Goal: Book appointment/travel/reservation

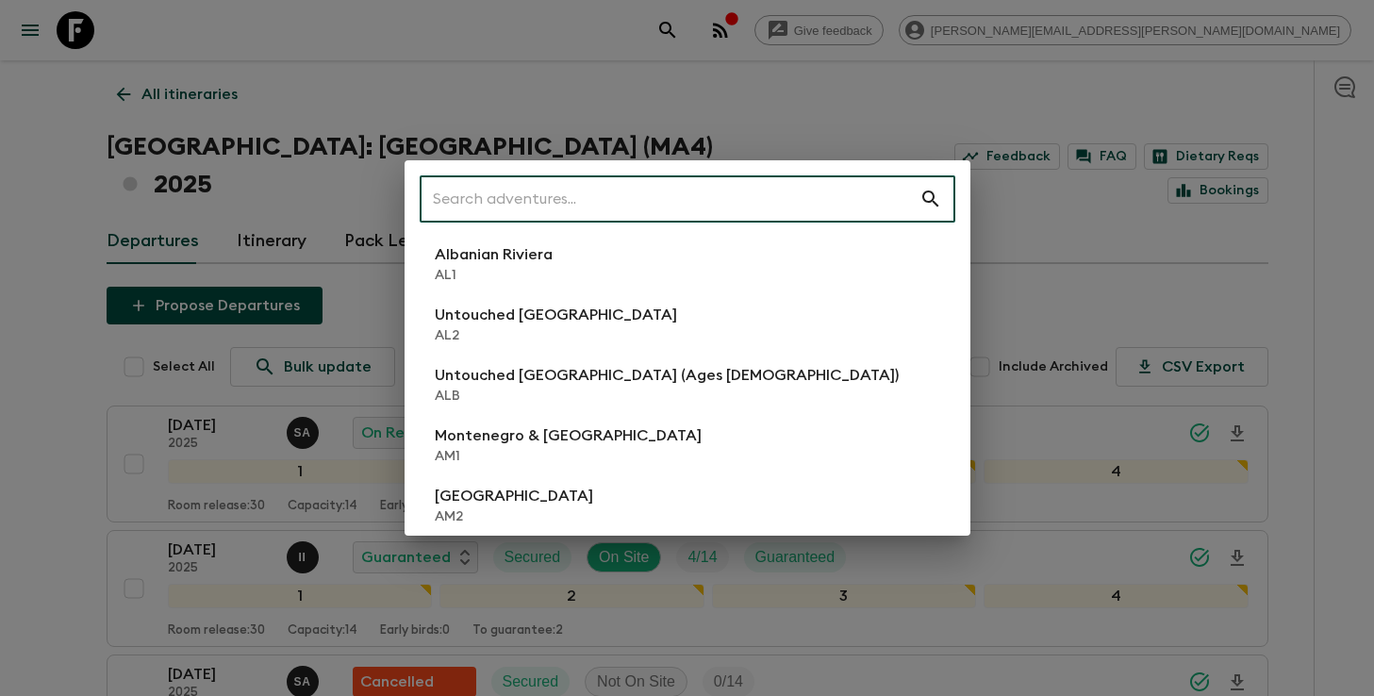
scroll to position [96, 0]
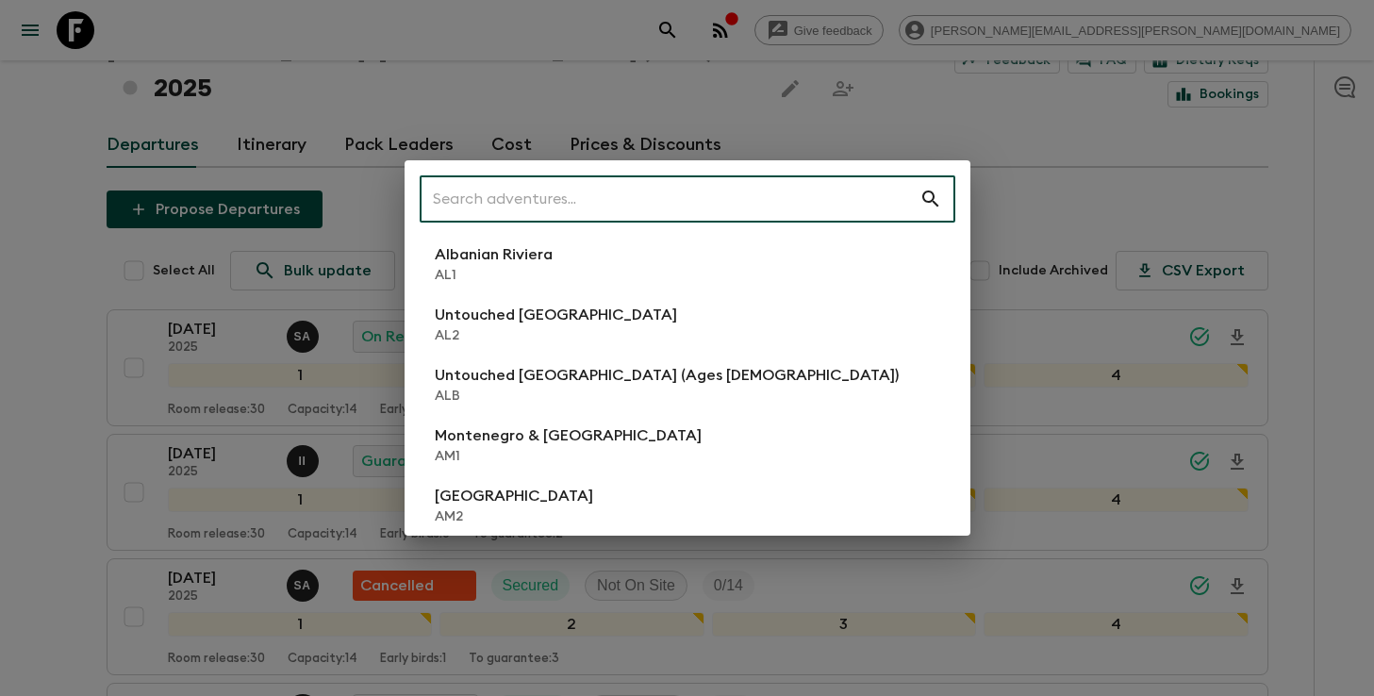
click at [734, 197] on input "text" at bounding box center [670, 199] width 500 height 53
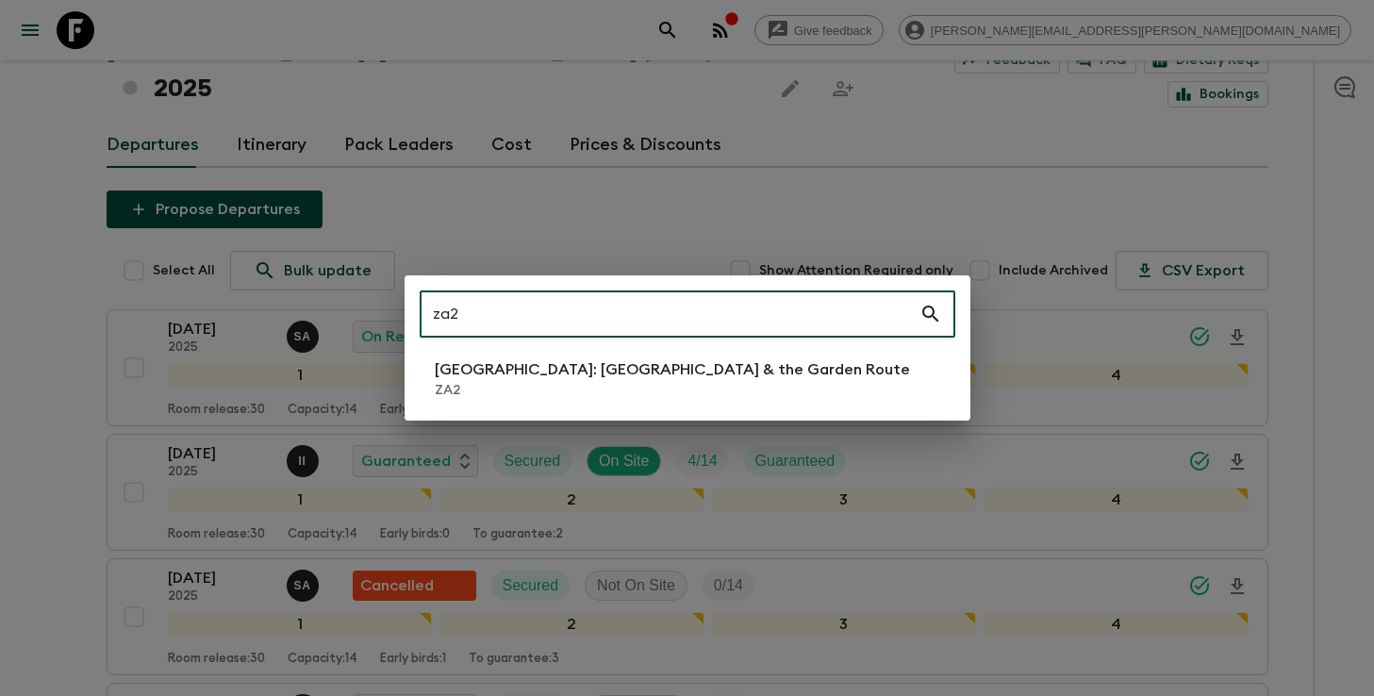
type input "za2"
click at [678, 374] on p "[GEOGRAPHIC_DATA]: [GEOGRAPHIC_DATA] & the Garden Route" at bounding box center [672, 369] width 475 height 23
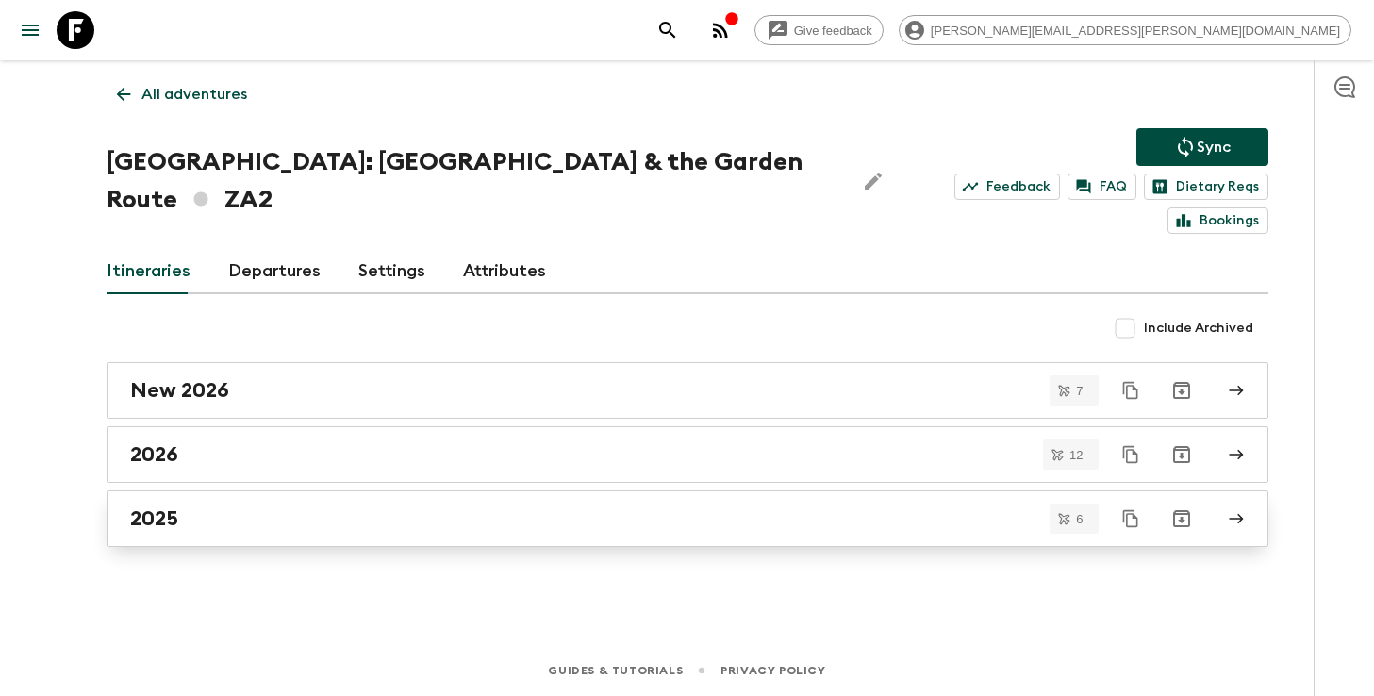
click at [583, 507] on div "2025" at bounding box center [669, 519] width 1079 height 25
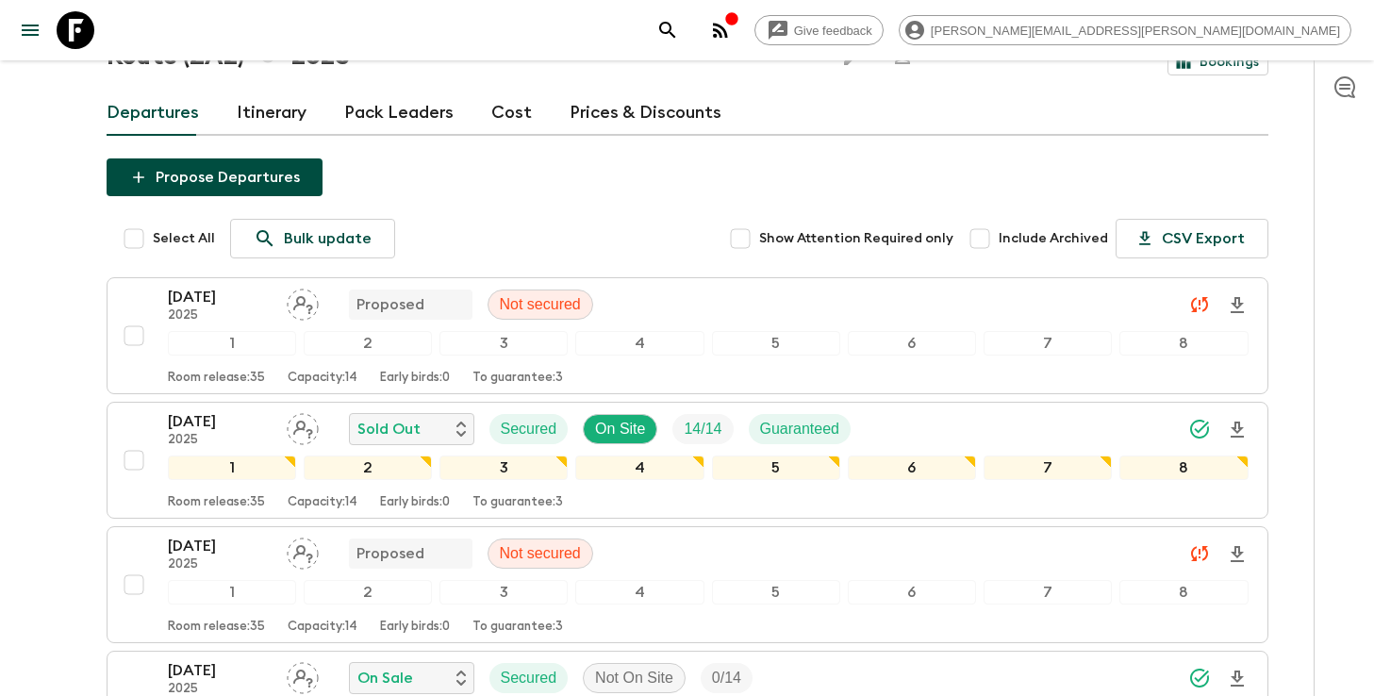
scroll to position [140, 0]
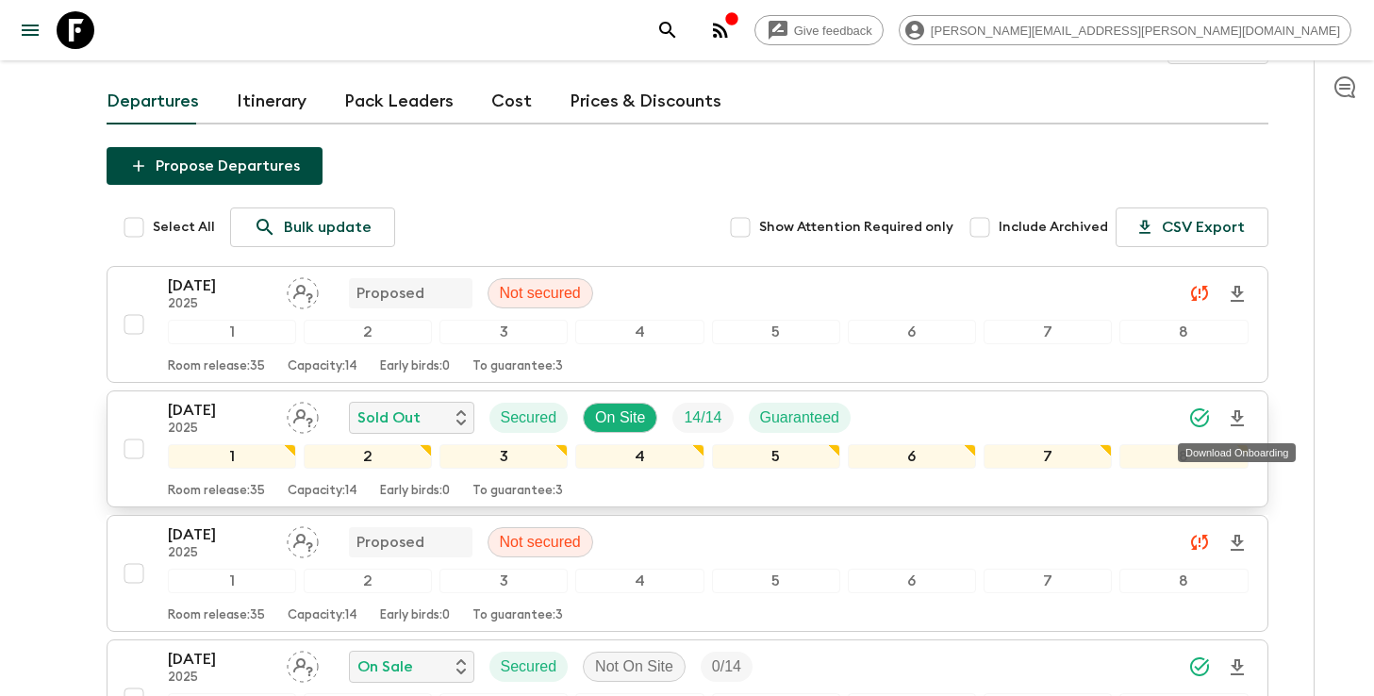
click at [1234, 416] on icon "Download Onboarding" at bounding box center [1237, 418] width 13 height 16
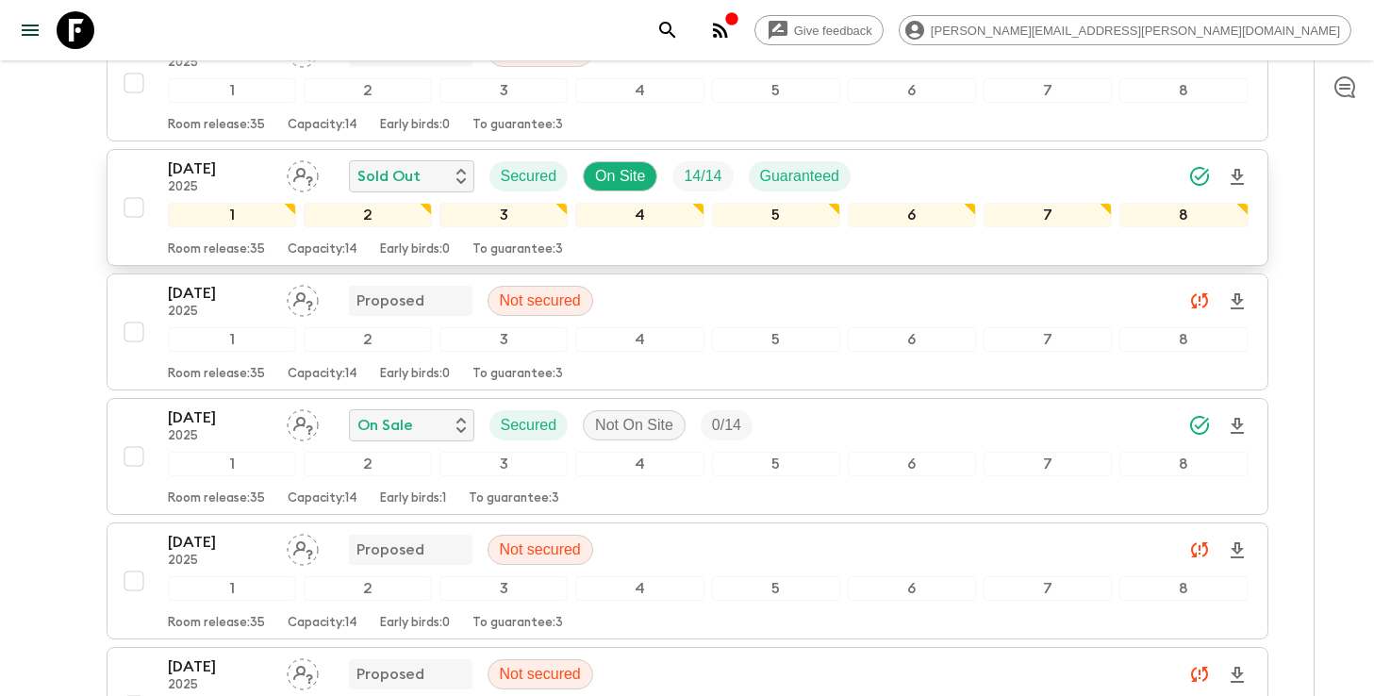
scroll to position [328, 0]
